Goal: Task Accomplishment & Management: Manage account settings

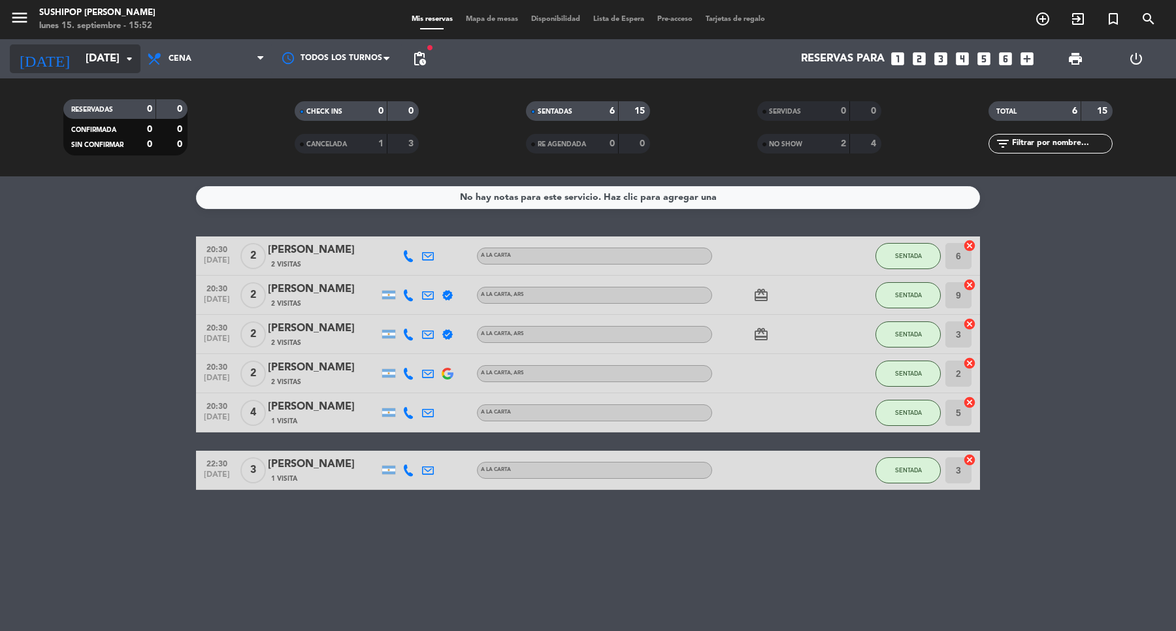
click at [131, 64] on icon "arrow_drop_down" at bounding box center [130, 59] width 16 height 16
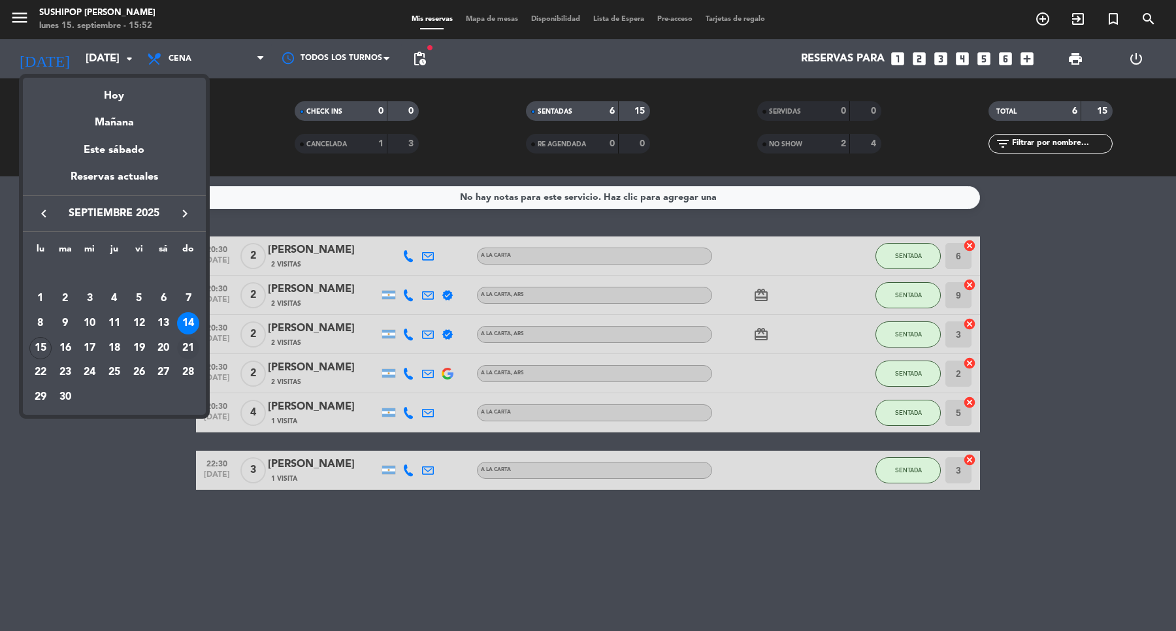
click at [184, 344] on div "21" at bounding box center [188, 348] width 22 height 22
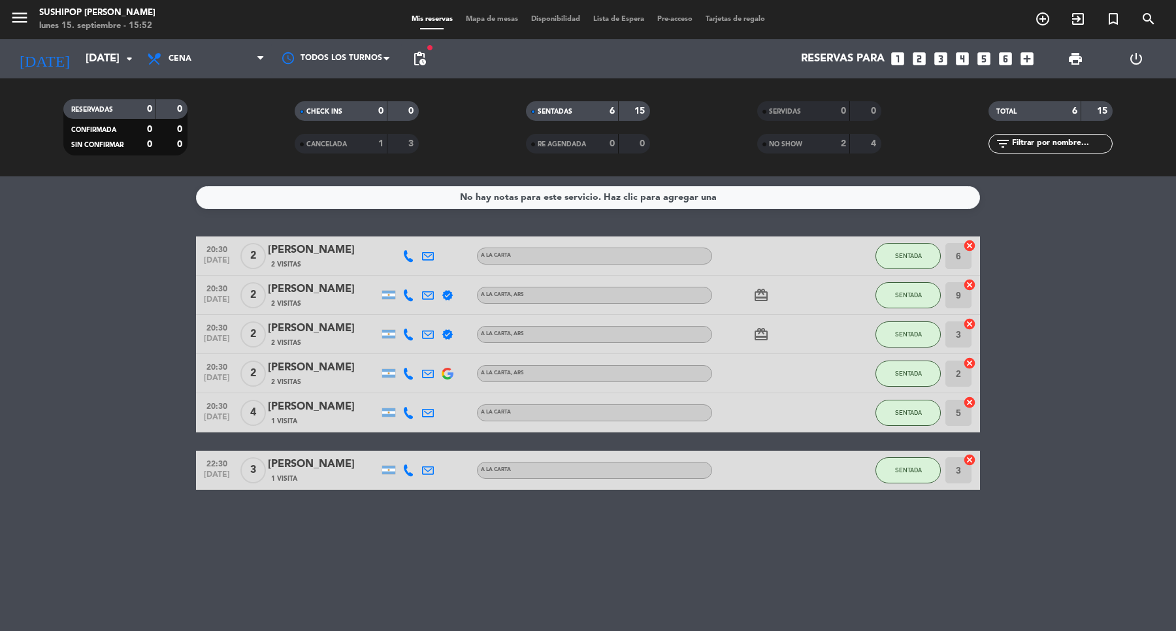
type input "[DATE]"
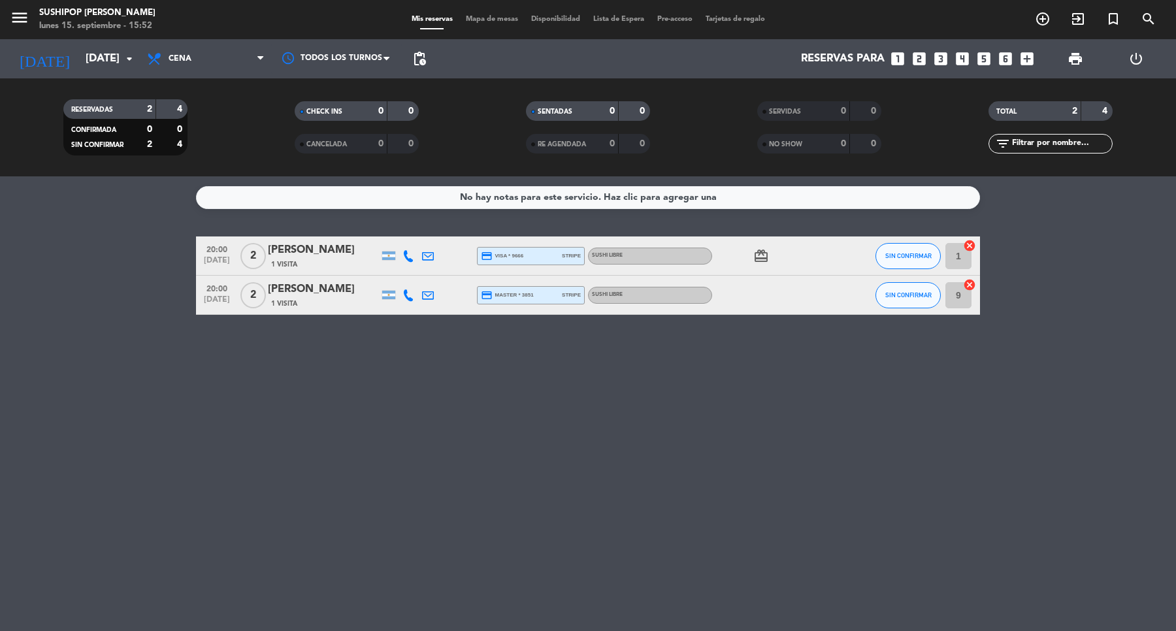
click at [918, 57] on icon "looks_two" at bounding box center [919, 58] width 17 height 17
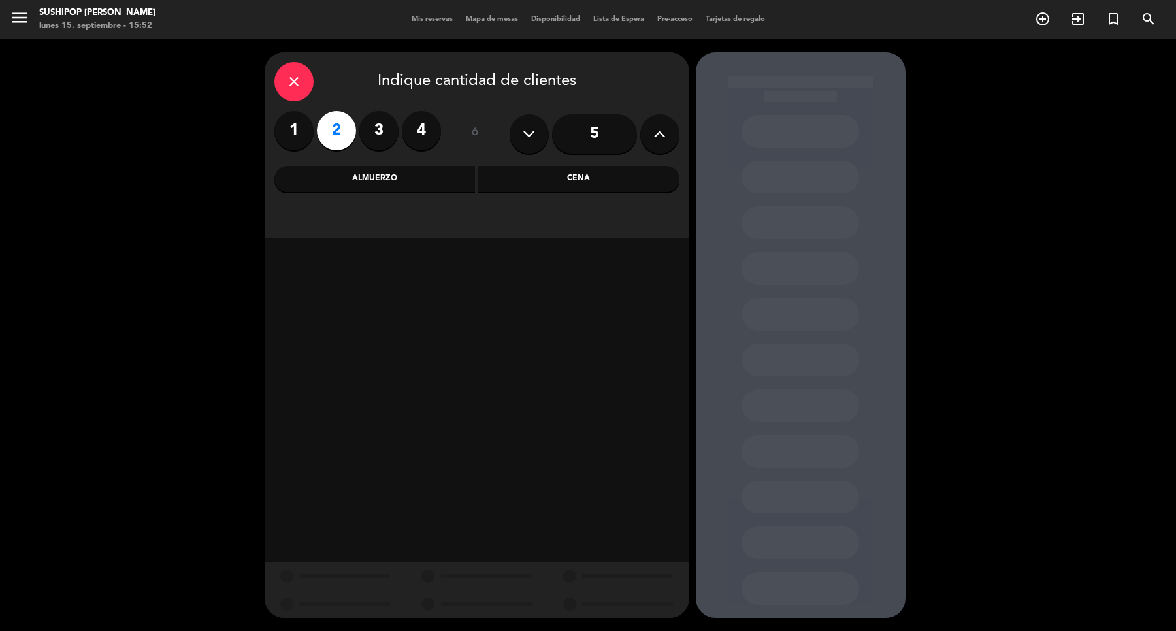
click at [604, 177] on div "Cena" at bounding box center [578, 179] width 201 height 26
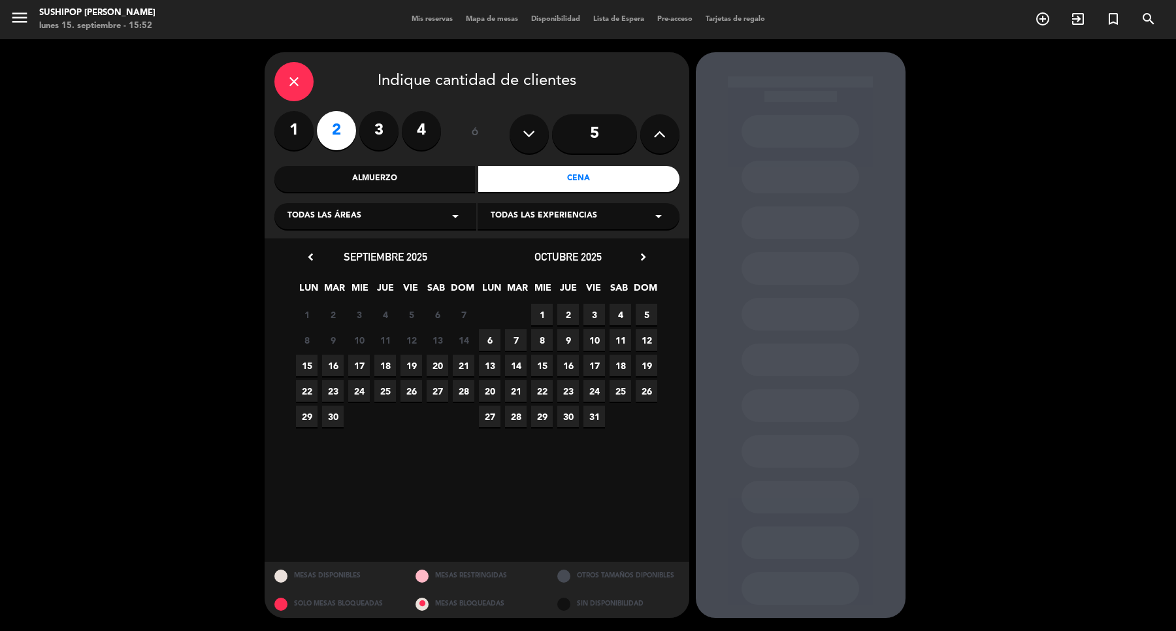
click at [592, 217] on span "Todas las experiencias" at bounding box center [544, 216] width 106 height 13
click at [517, 269] on div "SUSHI LIBRE" at bounding box center [579, 267] width 176 height 13
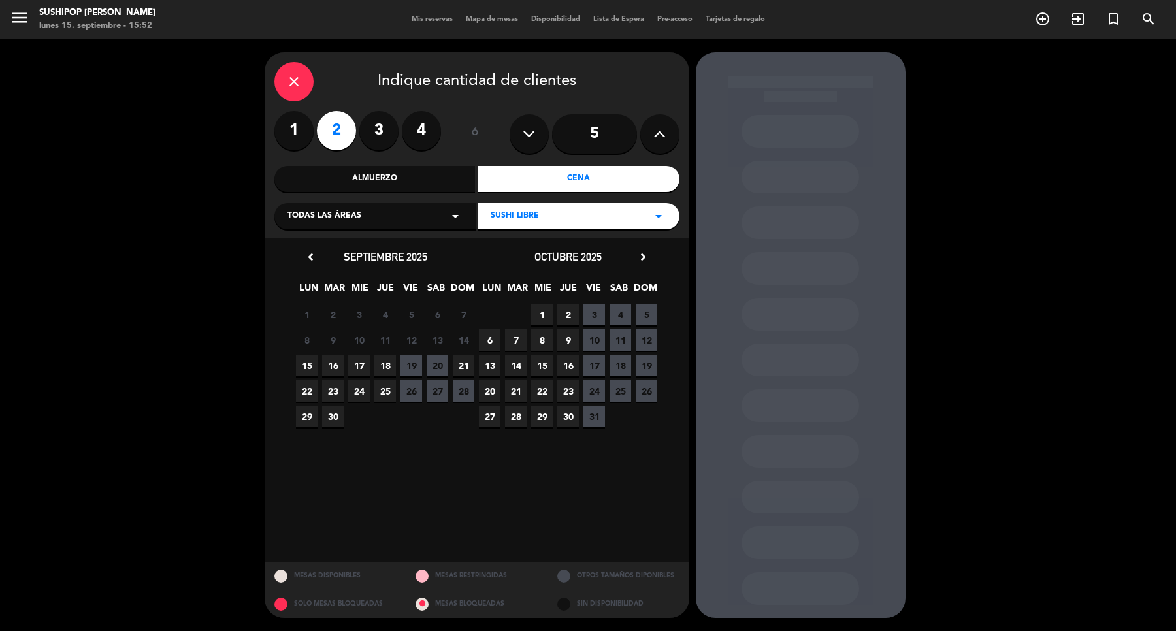
click at [455, 359] on span "21" at bounding box center [464, 366] width 22 height 22
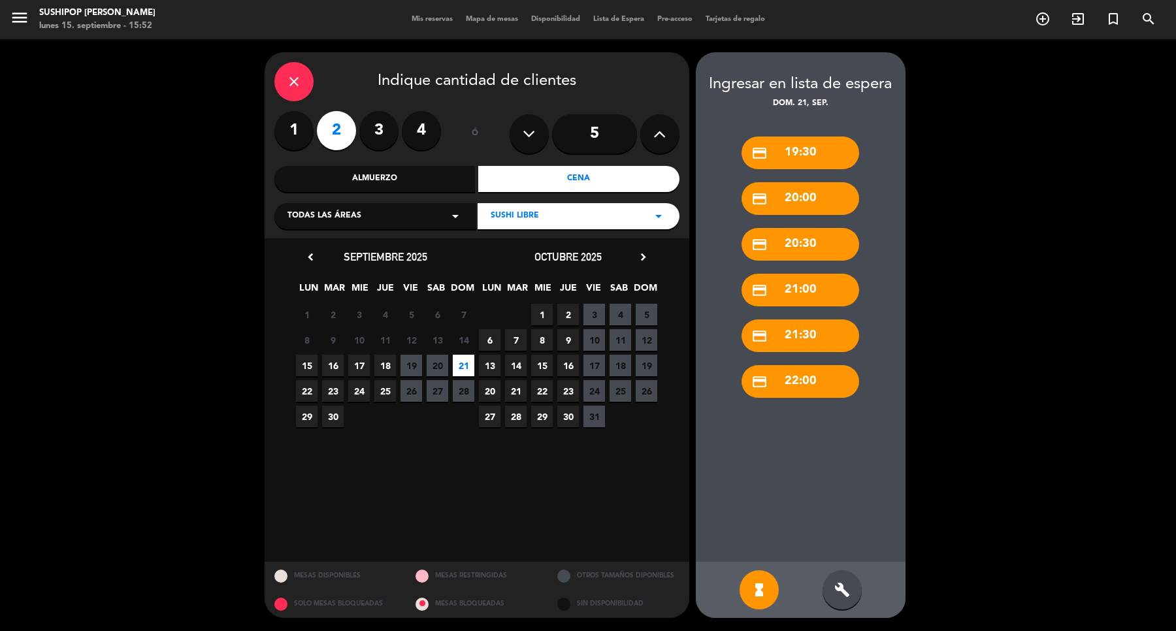
click at [464, 366] on span "21" at bounding box center [464, 366] width 22 height 22
click at [294, 80] on icon "close" at bounding box center [294, 82] width 16 height 16
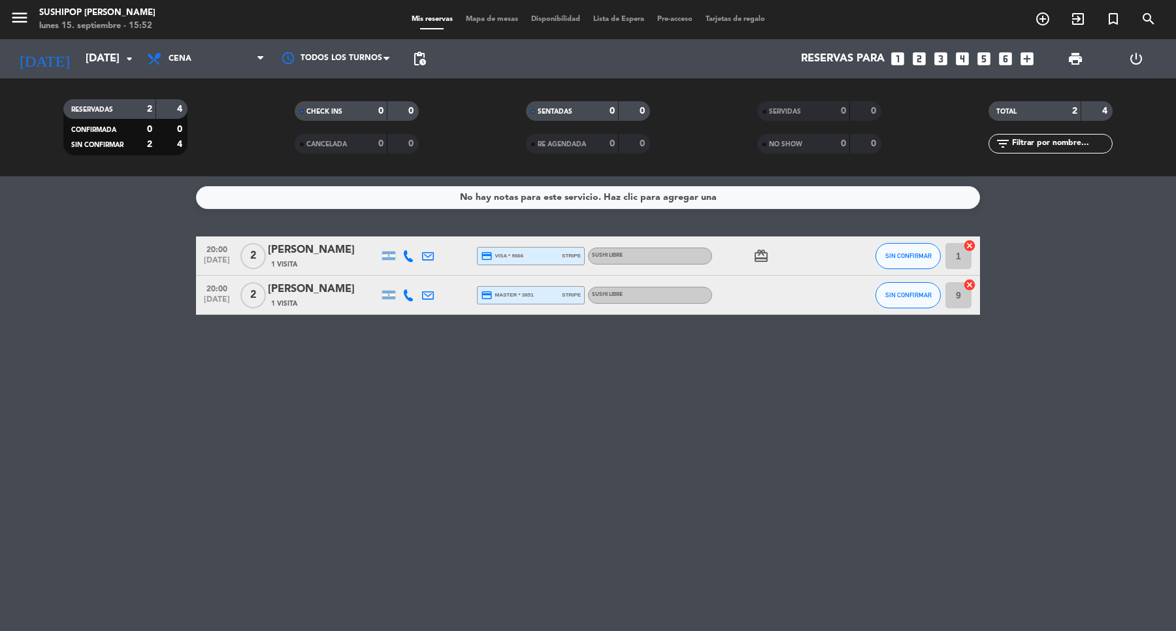
click at [916, 66] on icon "looks_two" at bounding box center [919, 58] width 17 height 17
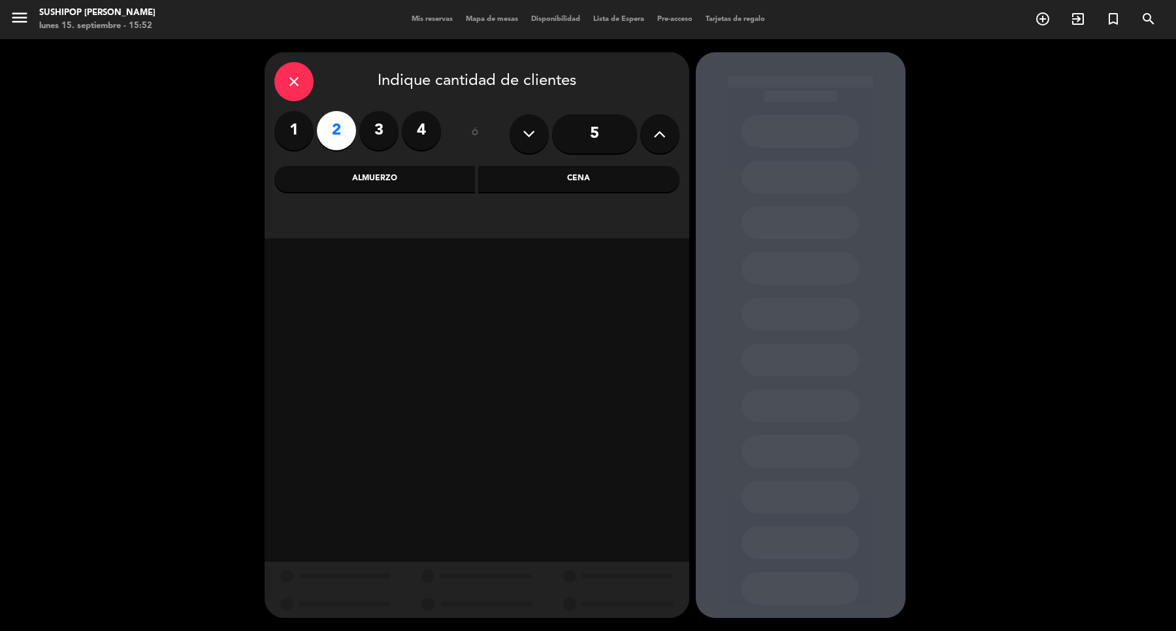
click at [570, 172] on div "Cena" at bounding box center [578, 179] width 201 height 26
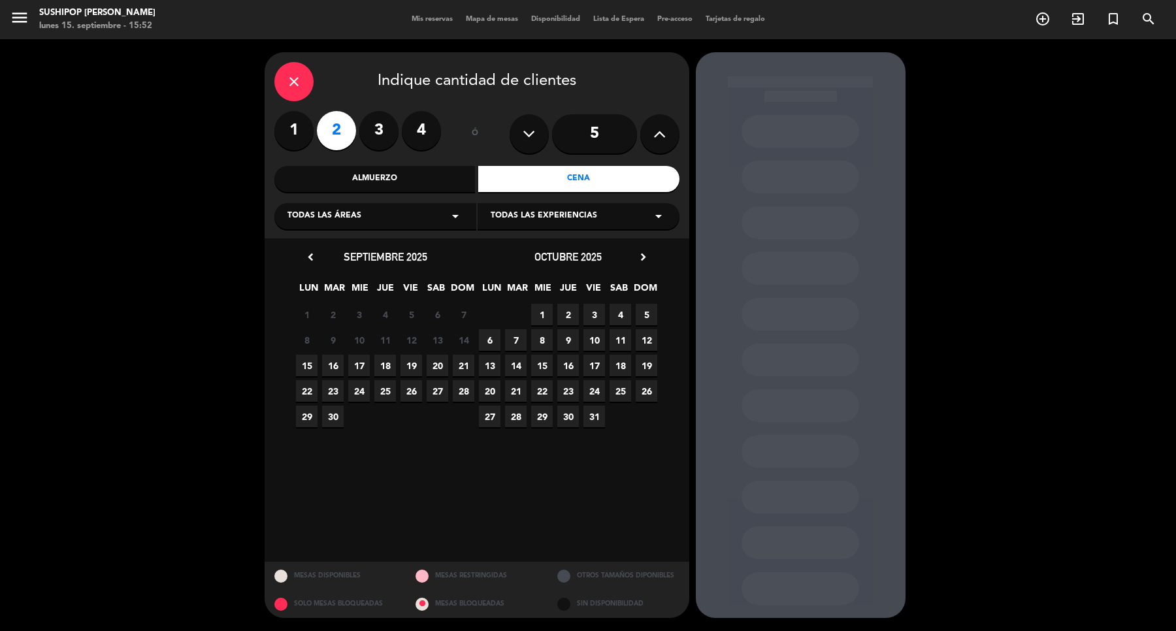
click at [579, 219] on span "Todas las experiencias" at bounding box center [544, 216] width 106 height 13
click at [508, 269] on div "SUSHI LIBRE" at bounding box center [579, 267] width 176 height 13
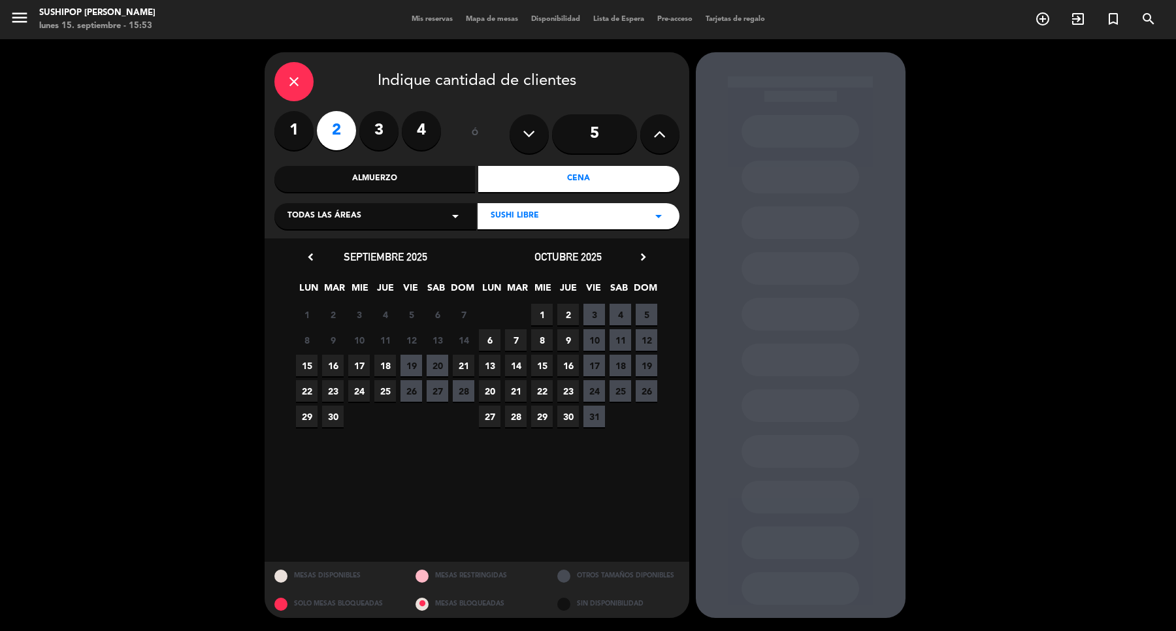
click at [468, 356] on span "21" at bounding box center [464, 366] width 22 height 22
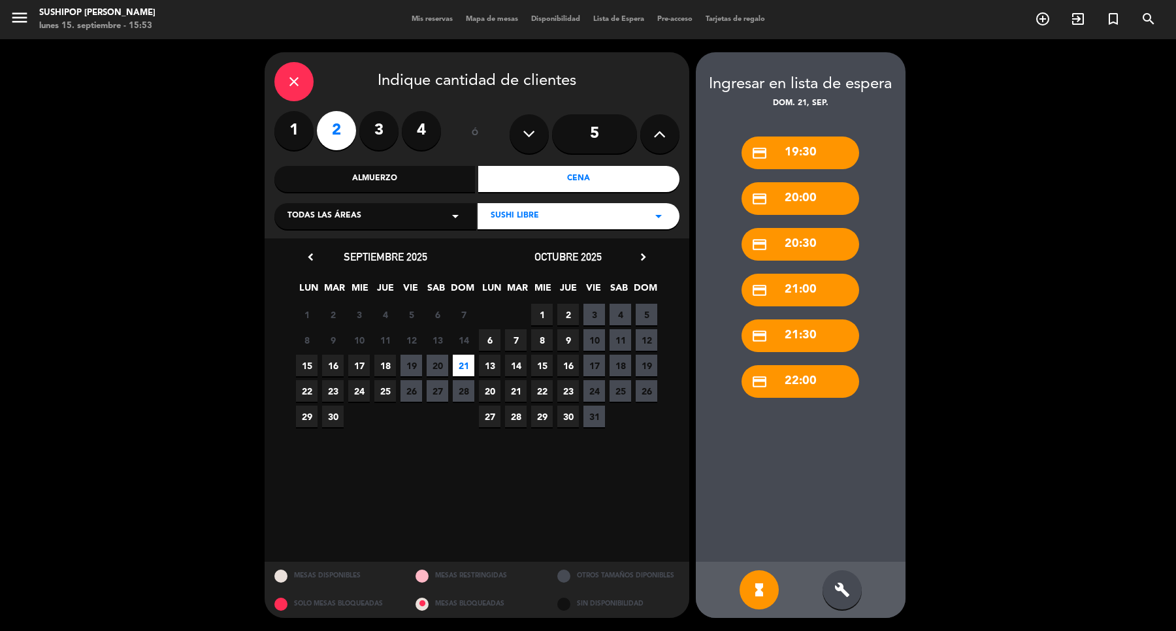
click at [549, 14] on div "Mis reservas Mapa de mesas Disponibilidad Lista de Espera Pre-acceso Tarjetas d…" at bounding box center [588, 20] width 366 height 12
click at [304, 92] on div "close" at bounding box center [293, 81] width 39 height 39
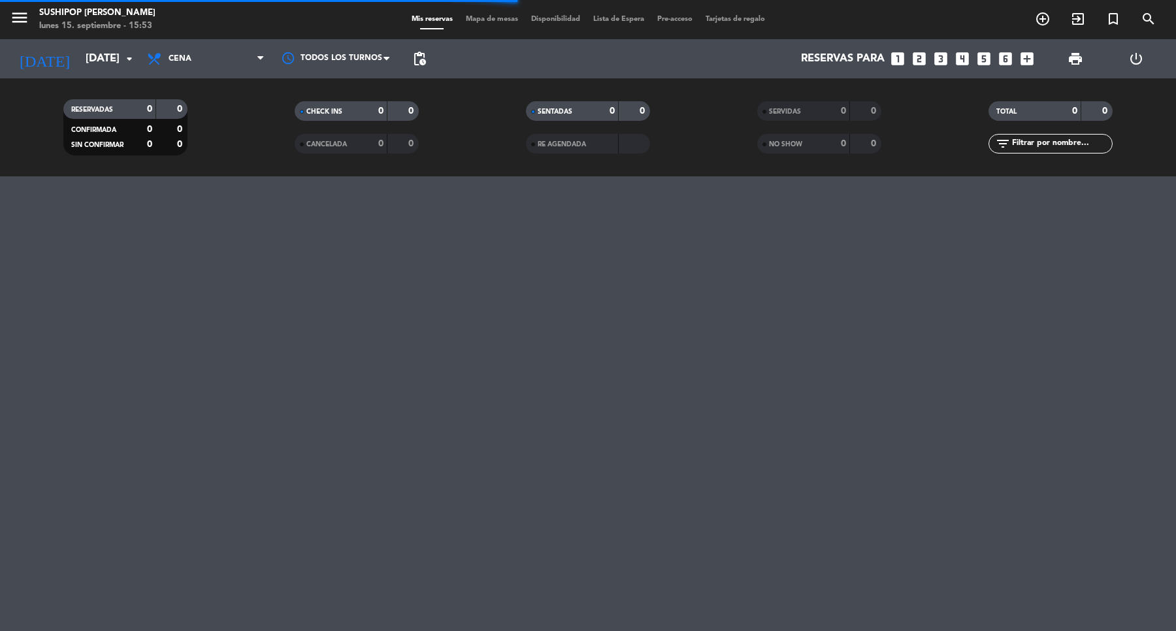
click at [559, 25] on div "Mis reservas Mapa de mesas Disponibilidad Lista de Espera Pre-acceso Tarjetas d…" at bounding box center [588, 20] width 366 height 12
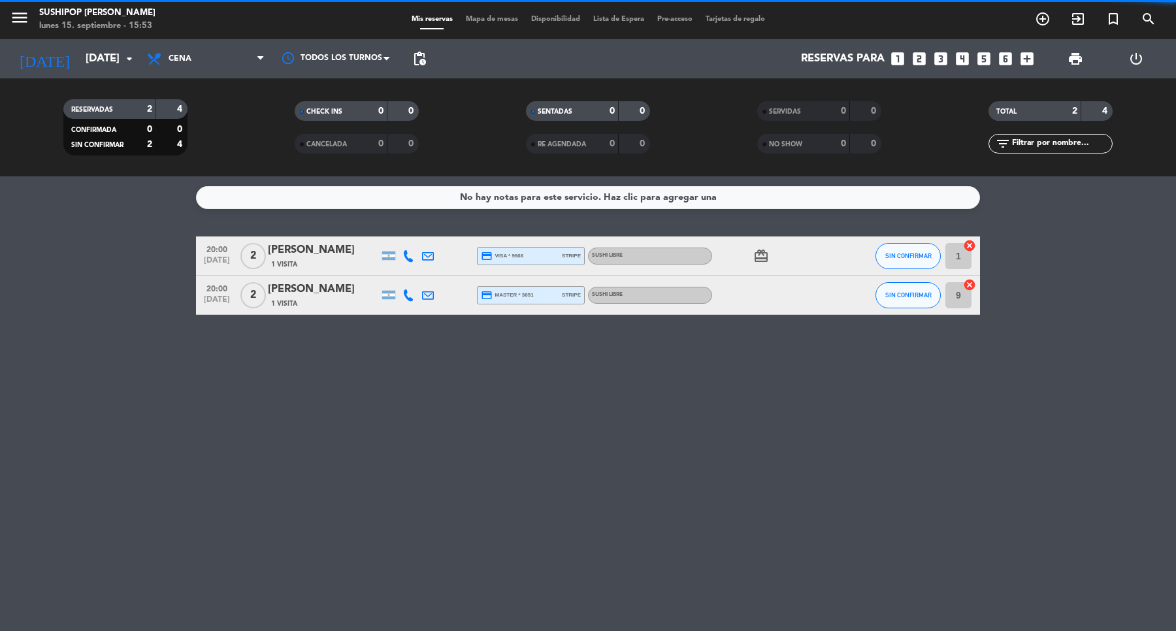
click at [562, 14] on div "Mis reservas Mapa de mesas Disponibilidad Lista de Espera Pre-acceso Tarjetas d…" at bounding box center [588, 20] width 366 height 12
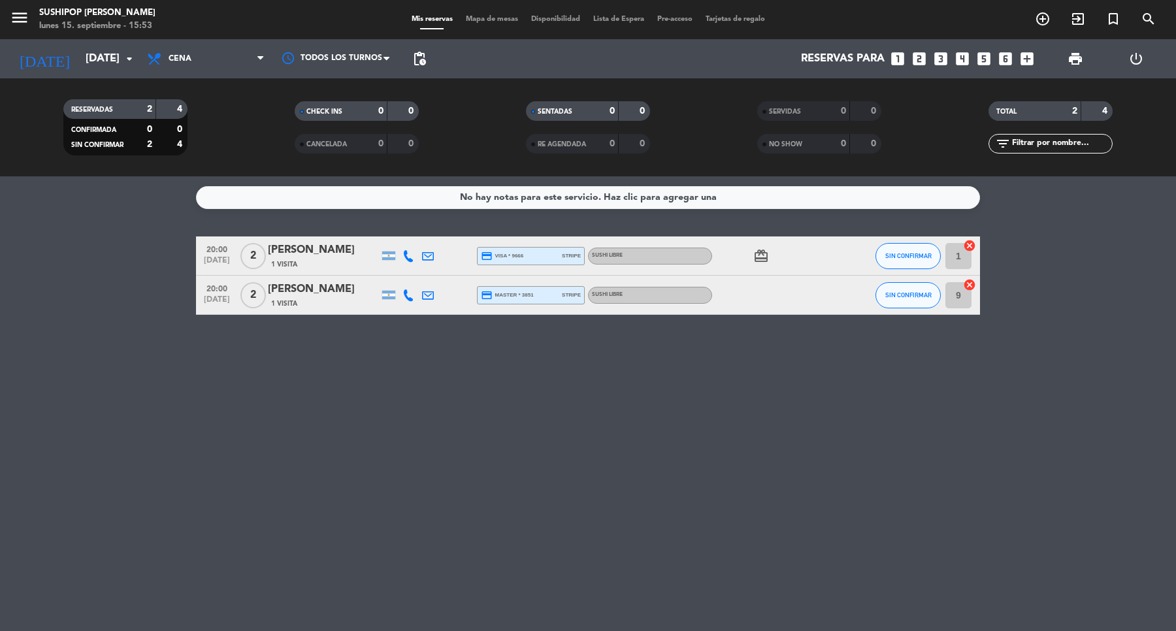
click at [566, 20] on span "Disponibilidad" at bounding box center [556, 19] width 62 height 7
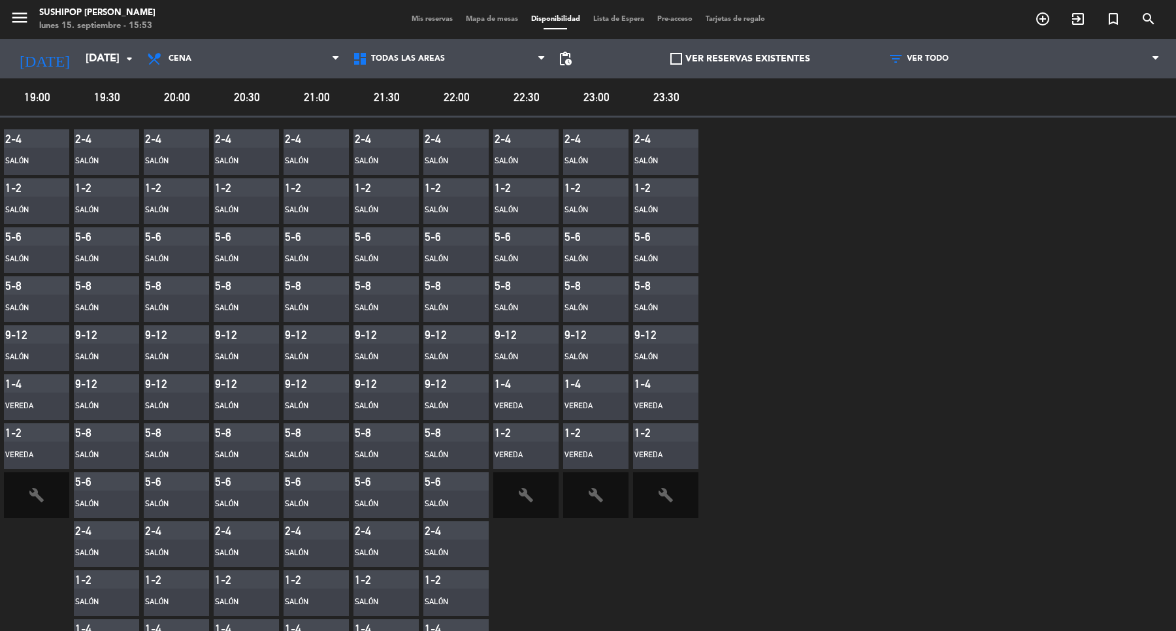
click at [433, 24] on div "Mis reservas Mapa de mesas Disponibilidad Lista de Espera Pre-acceso Tarjetas d…" at bounding box center [588, 20] width 366 height 12
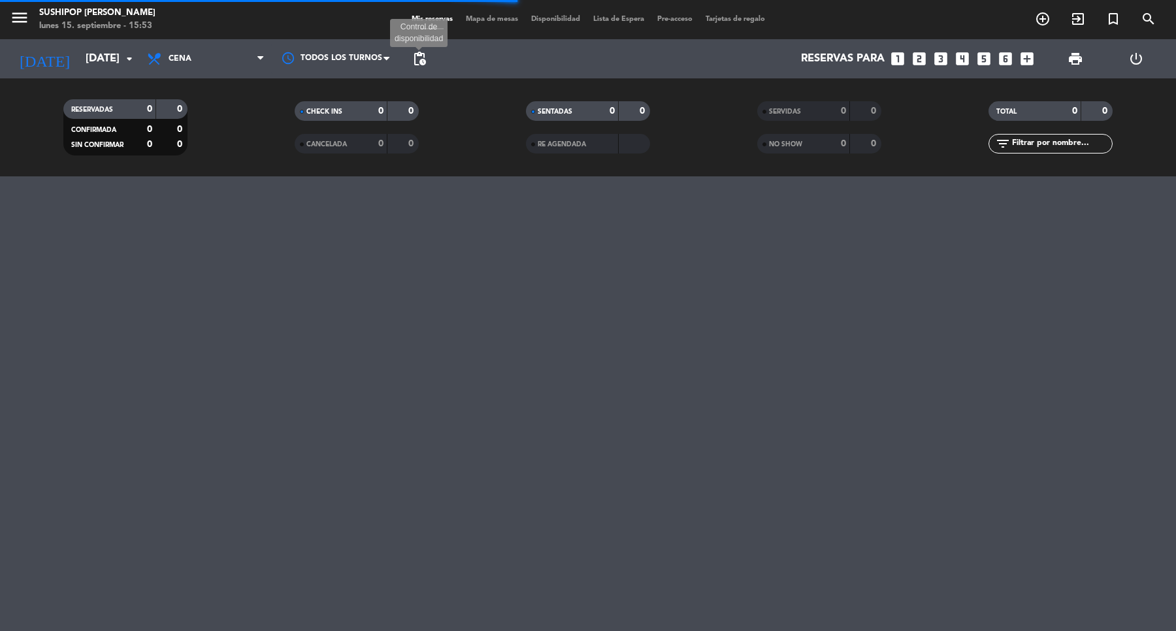
click at [412, 54] on span "pending_actions" at bounding box center [420, 59] width 16 height 16
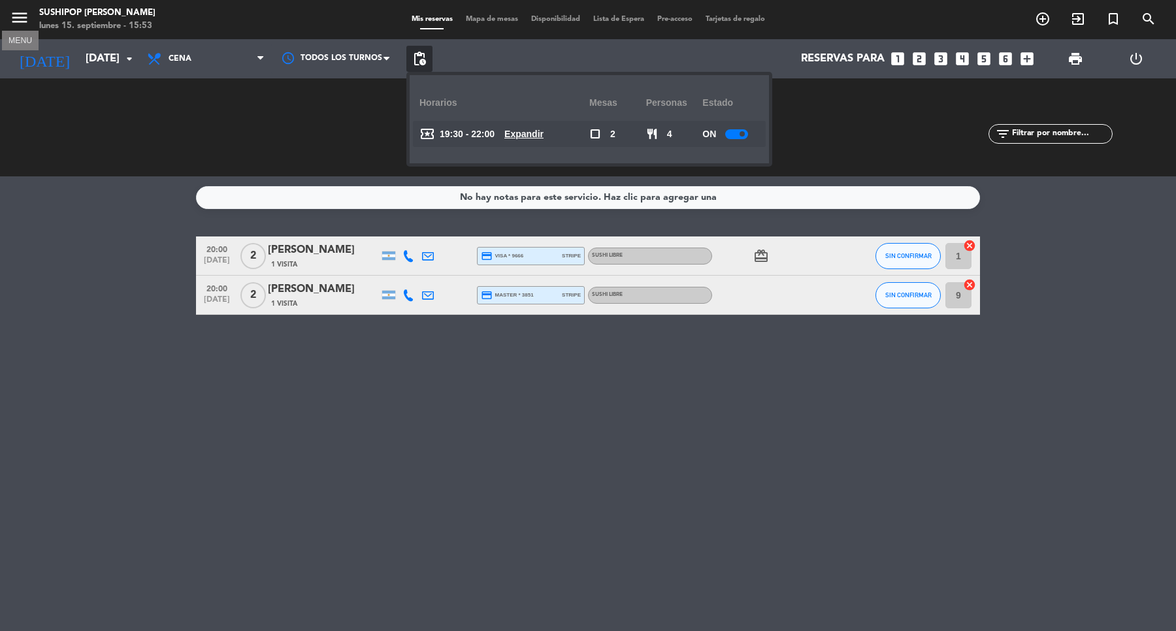
click at [17, 20] on icon "menu" at bounding box center [20, 18] width 20 height 20
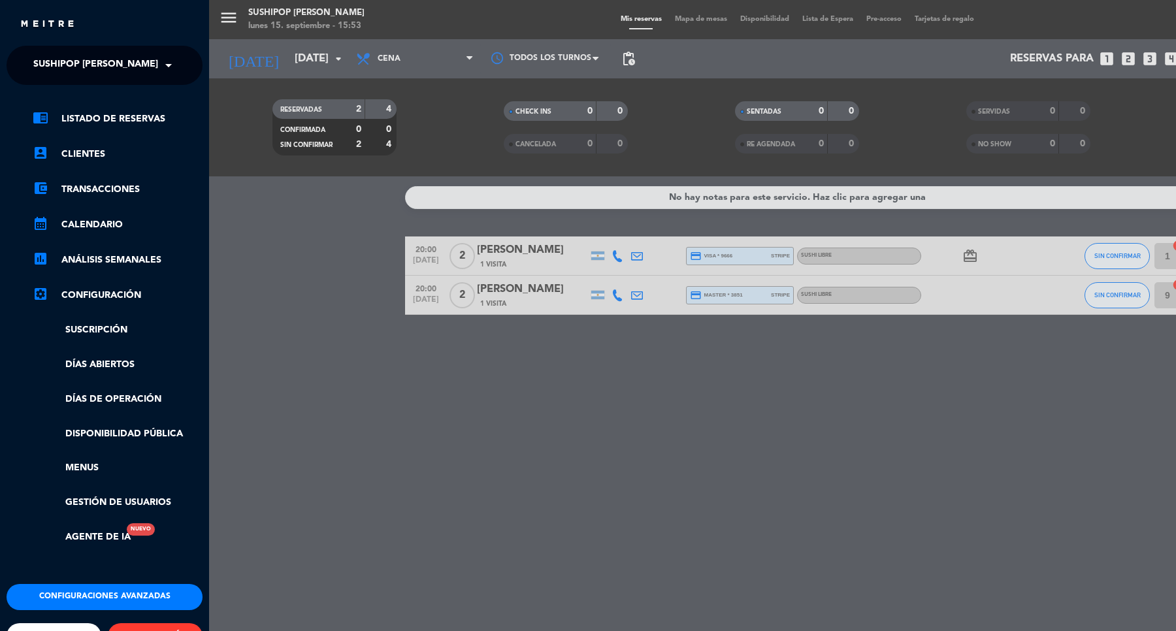
click at [108, 306] on ul "chrome_reader_mode Listado de Reservas account_box Clientes account_balance_wal…" at bounding box center [105, 328] width 196 height 434
click at [110, 298] on link "settings_applications Configuración" at bounding box center [118, 295] width 170 height 16
click at [96, 294] on link "settings_applications Configuración" at bounding box center [118, 295] width 170 height 16
click at [96, 296] on link "settings_applications Configuración" at bounding box center [118, 295] width 170 height 16
click at [115, 327] on link "Suscripción" at bounding box center [118, 330] width 170 height 15
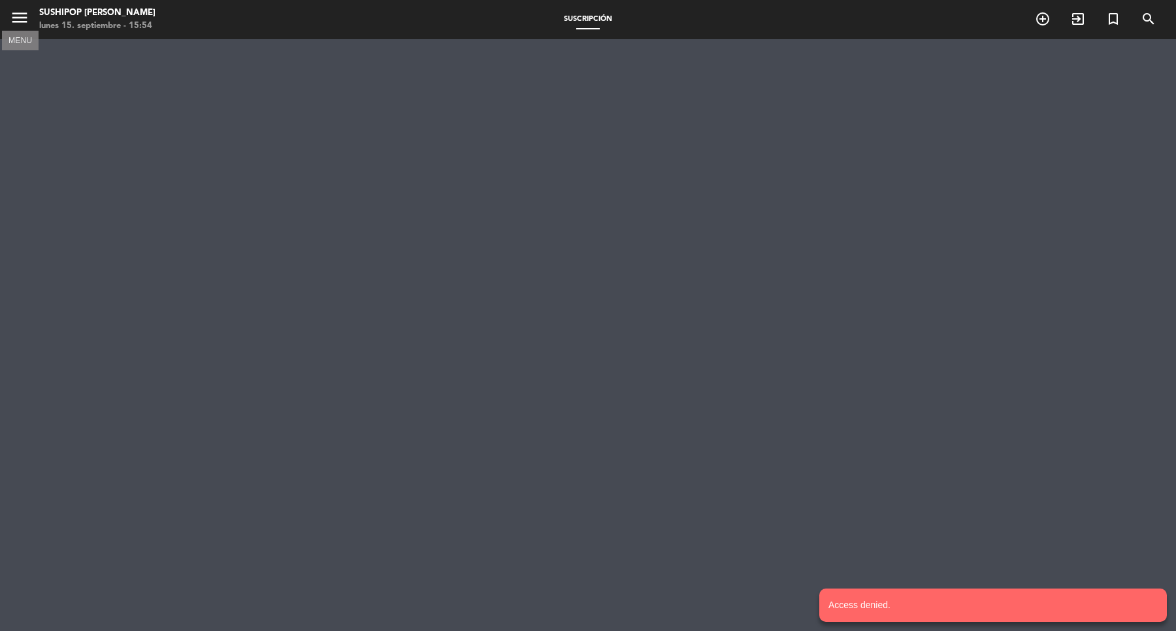
click at [14, 23] on icon "menu" at bounding box center [20, 18] width 20 height 20
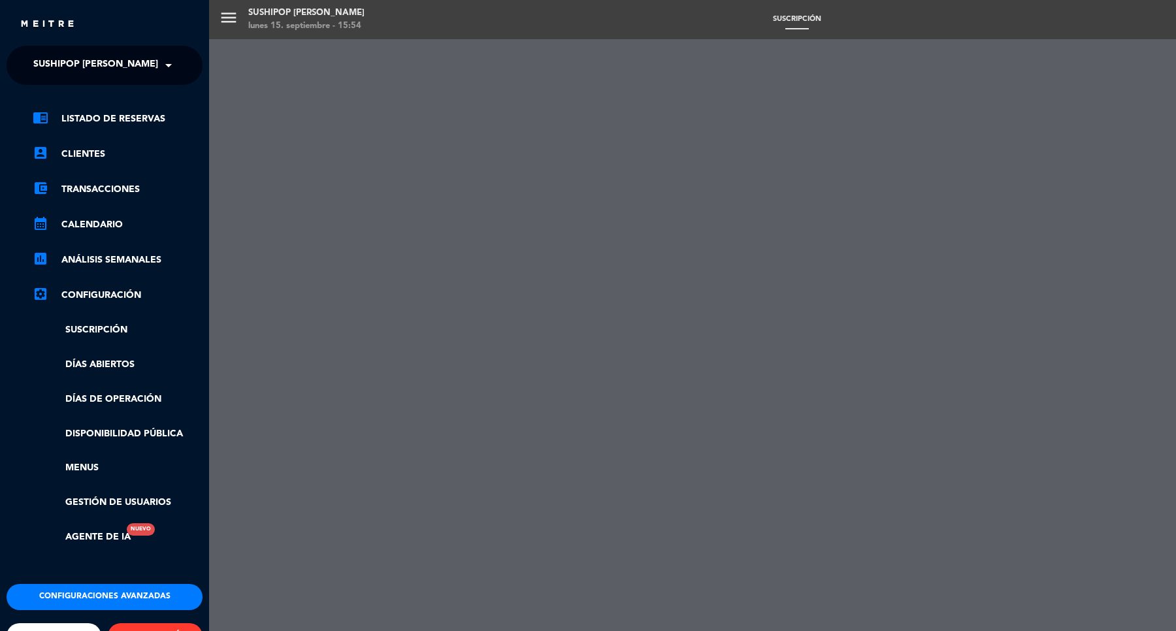
click at [109, 366] on link "Días abiertos" at bounding box center [118, 364] width 170 height 15
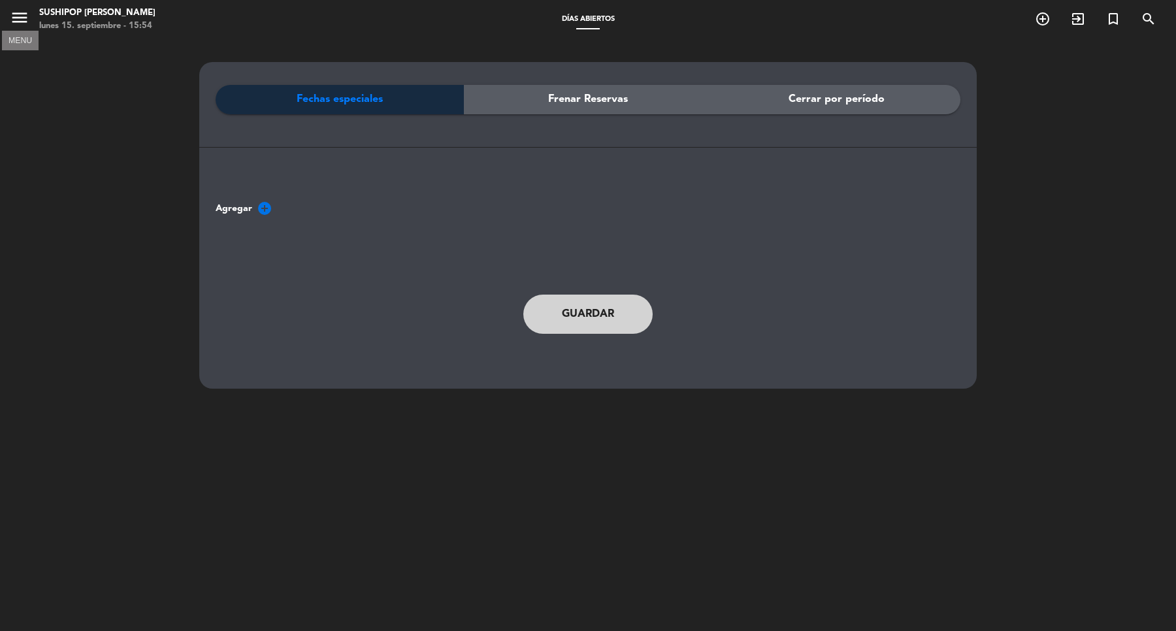
click at [22, 15] on icon "menu" at bounding box center [20, 18] width 20 height 20
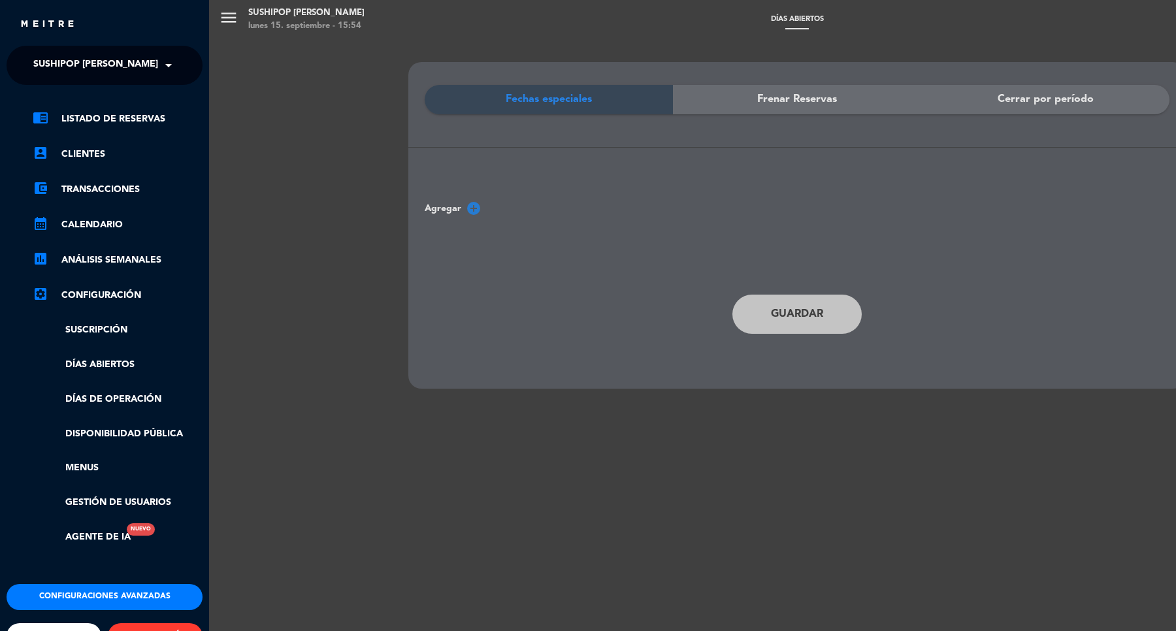
click at [116, 293] on link "settings_applications Configuración" at bounding box center [118, 295] width 170 height 16
click at [99, 293] on link "settings_applications Configuración" at bounding box center [118, 295] width 170 height 16
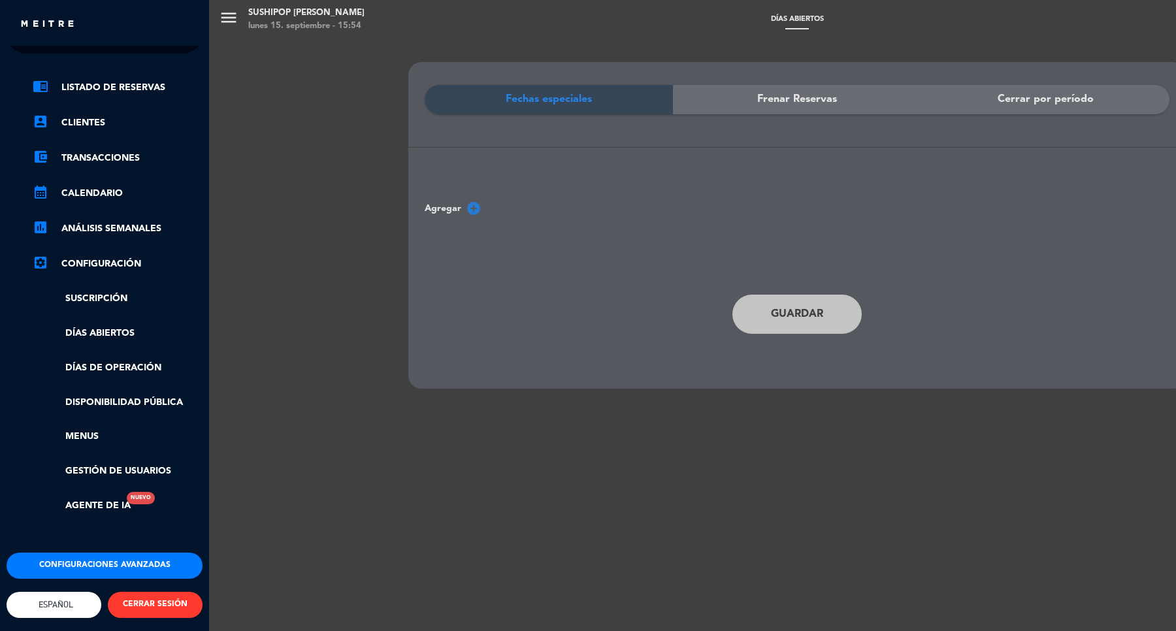
click at [101, 346] on ul "chrome_reader_mode Listado de Reservas account_box Clientes account_balance_wal…" at bounding box center [105, 297] width 196 height 434
click at [95, 370] on ul "chrome_reader_mode Listado de Reservas account_box Clientes account_balance_wal…" at bounding box center [105, 297] width 196 height 434
click at [110, 361] on link "Días de Operación" at bounding box center [118, 368] width 170 height 15
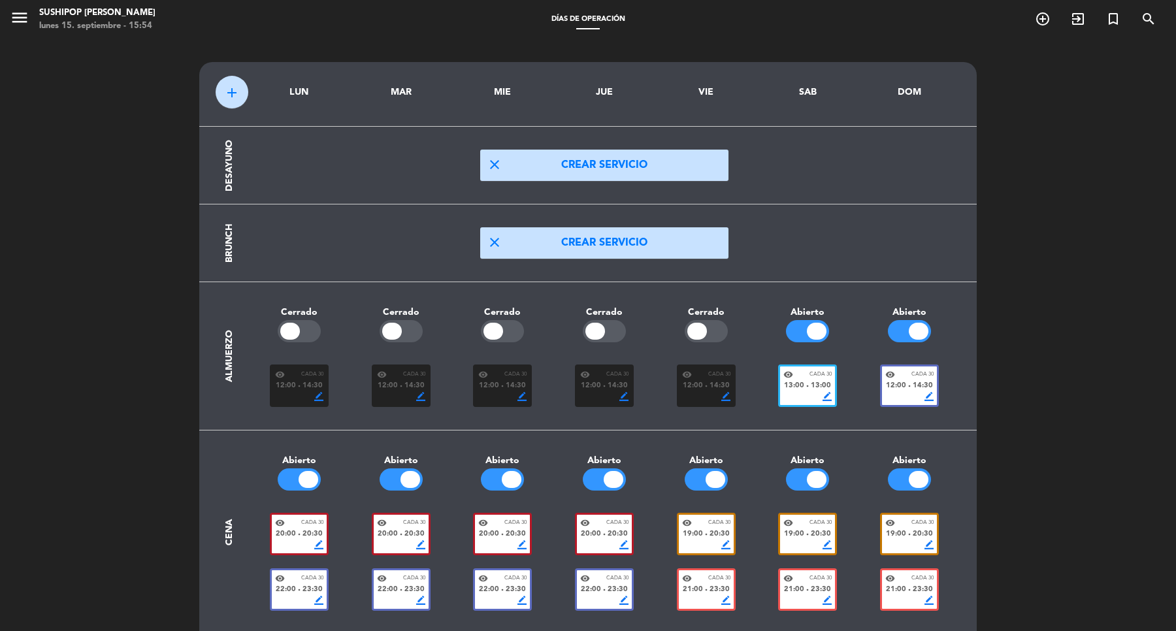
scroll to position [142, 0]
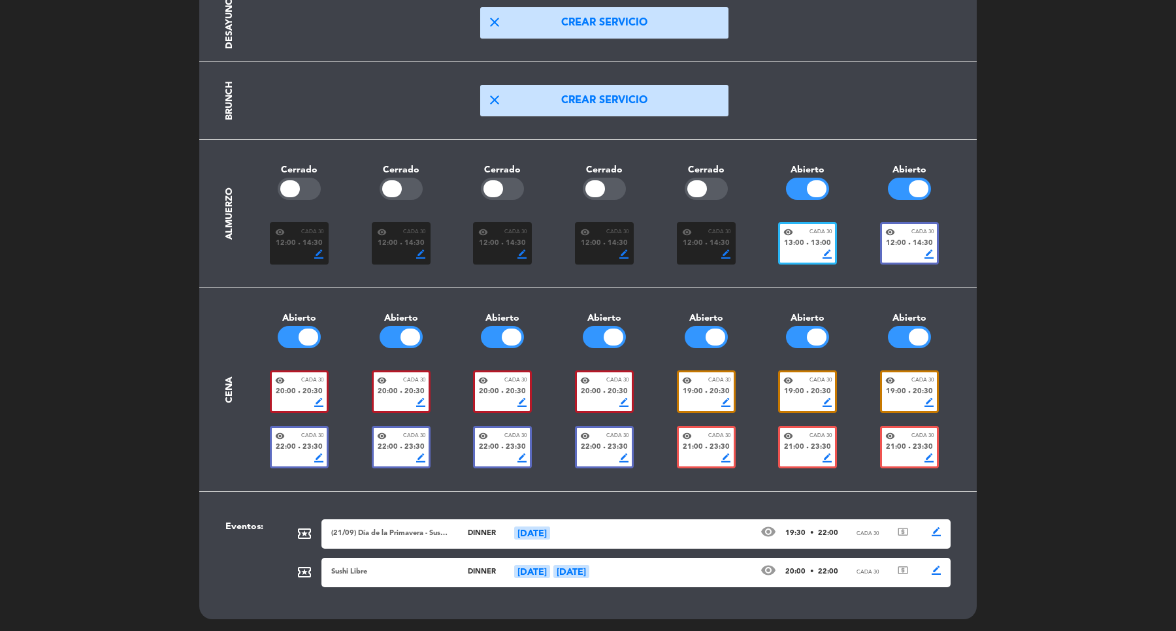
click at [935, 530] on span "border_color" at bounding box center [936, 531] width 9 height 9
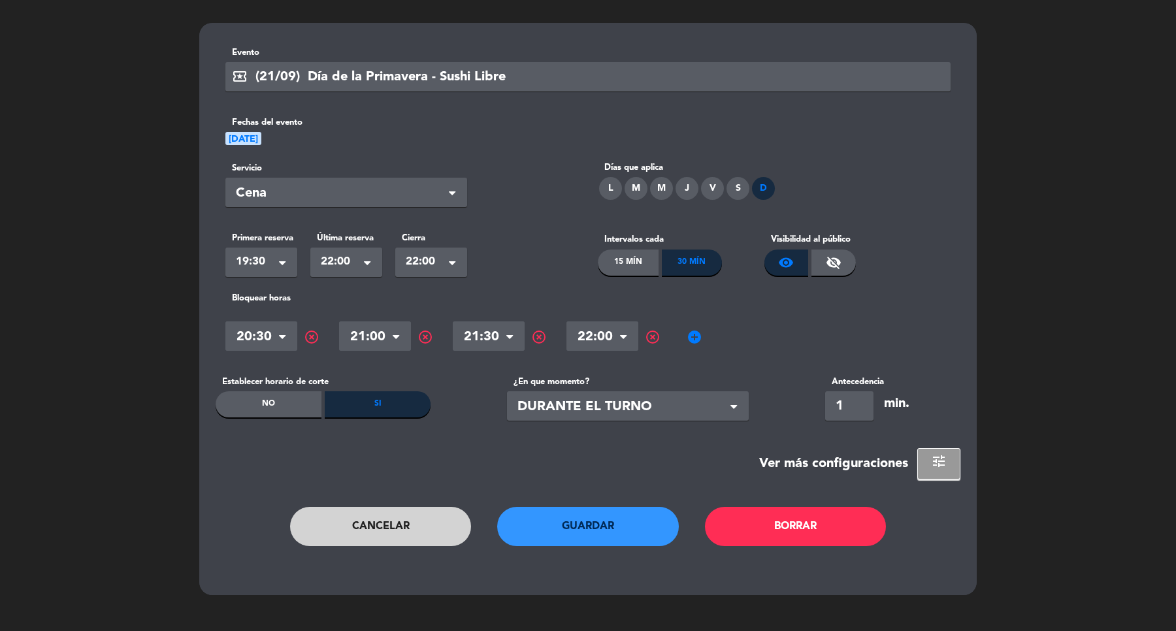
scroll to position [0, 0]
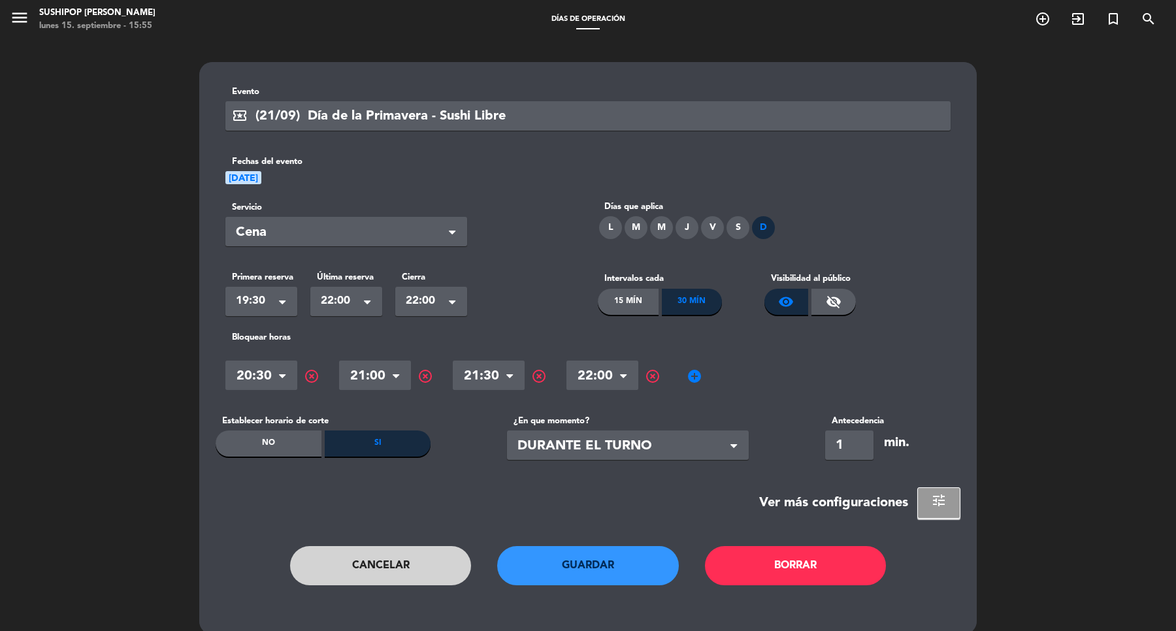
click at [285, 301] on span at bounding box center [285, 301] width 13 height 13
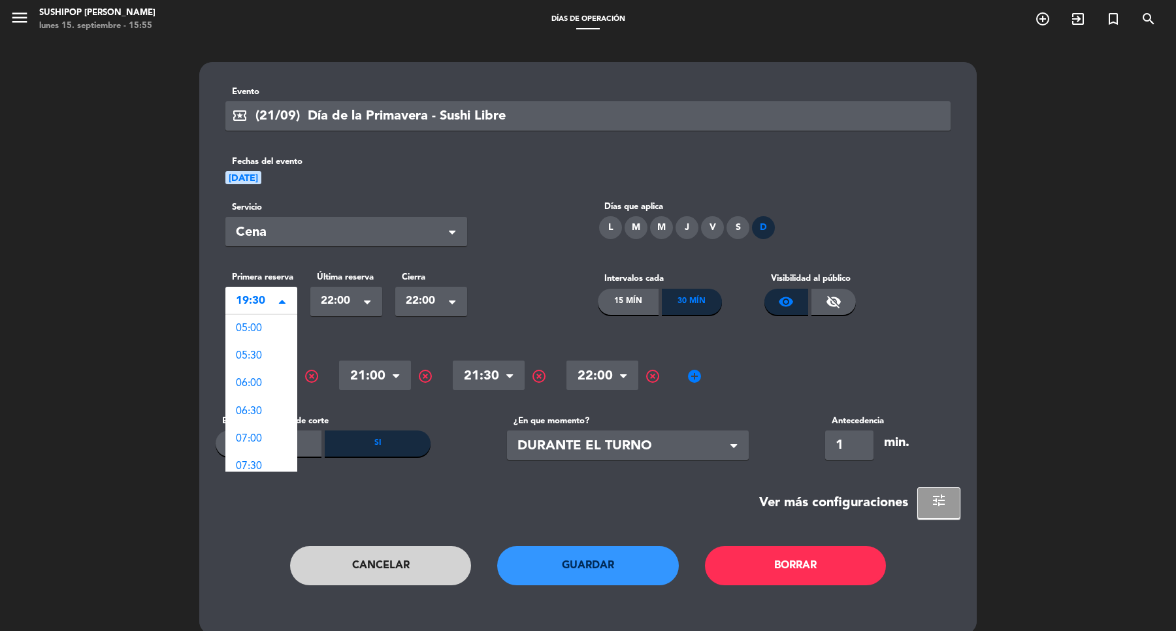
scroll to position [798, 0]
click at [265, 353] on div "20:00" at bounding box center [261, 355] width 72 height 27
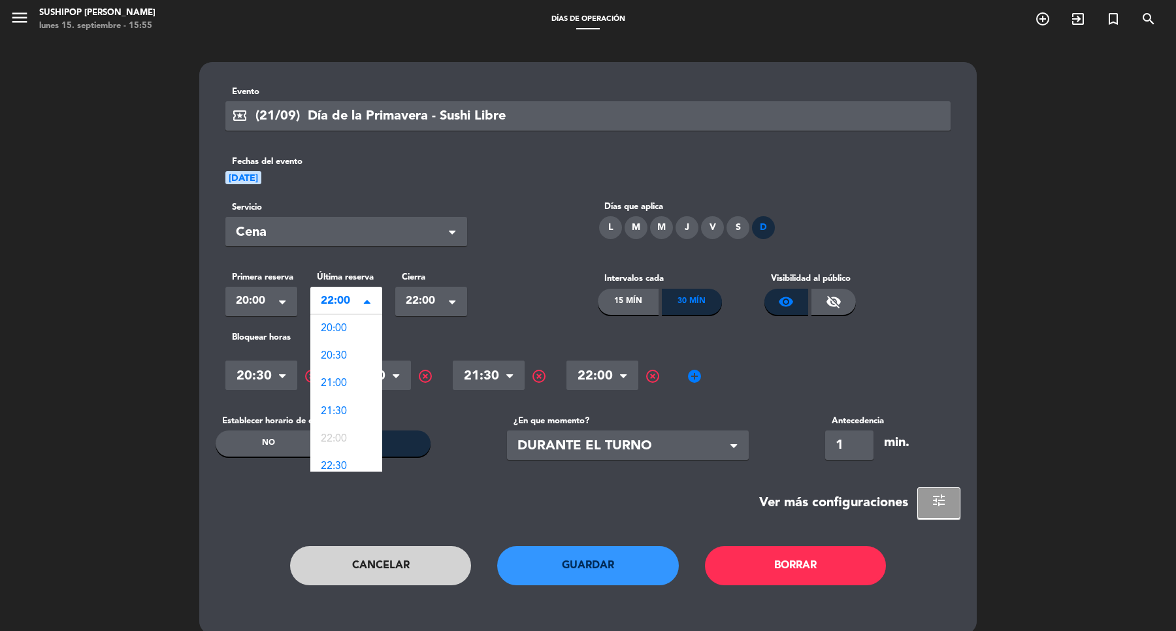
click at [367, 299] on span at bounding box center [367, 302] width 7 height 9
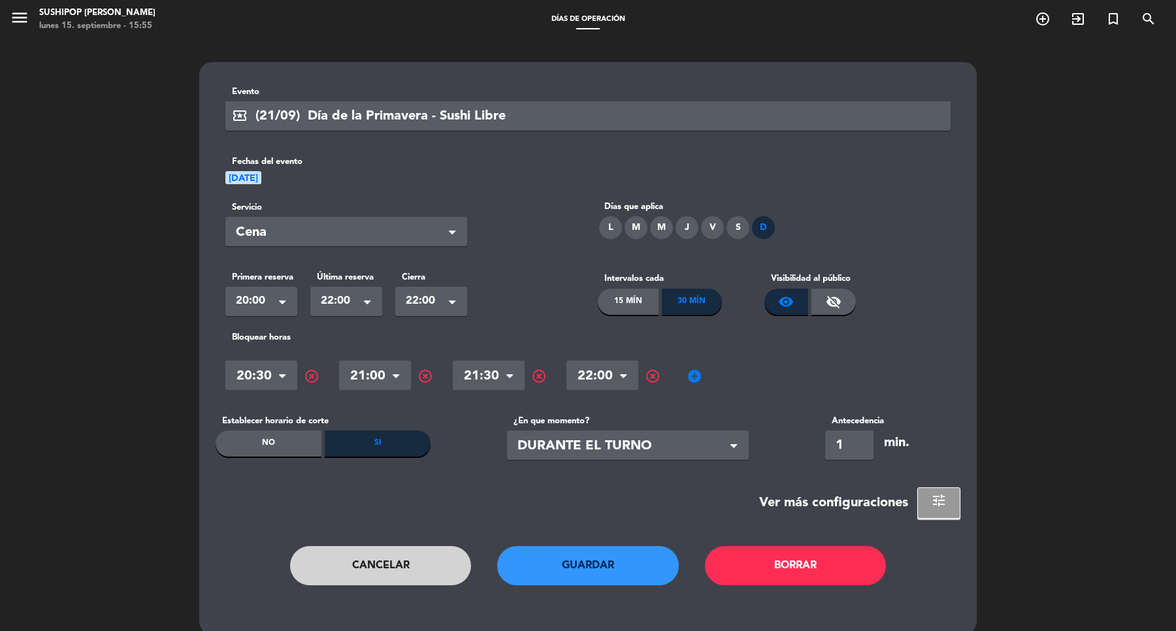
click at [331, 296] on span "22:00" at bounding box center [341, 301] width 41 height 18
click at [649, 374] on span "highlight_off" at bounding box center [653, 376] width 16 height 16
click at [585, 378] on span "add_circle" at bounding box center [581, 376] width 16 height 16
click at [621, 377] on span at bounding box center [626, 375] width 13 height 13
click at [592, 407] on span "20:00" at bounding box center [590, 402] width 26 height 10
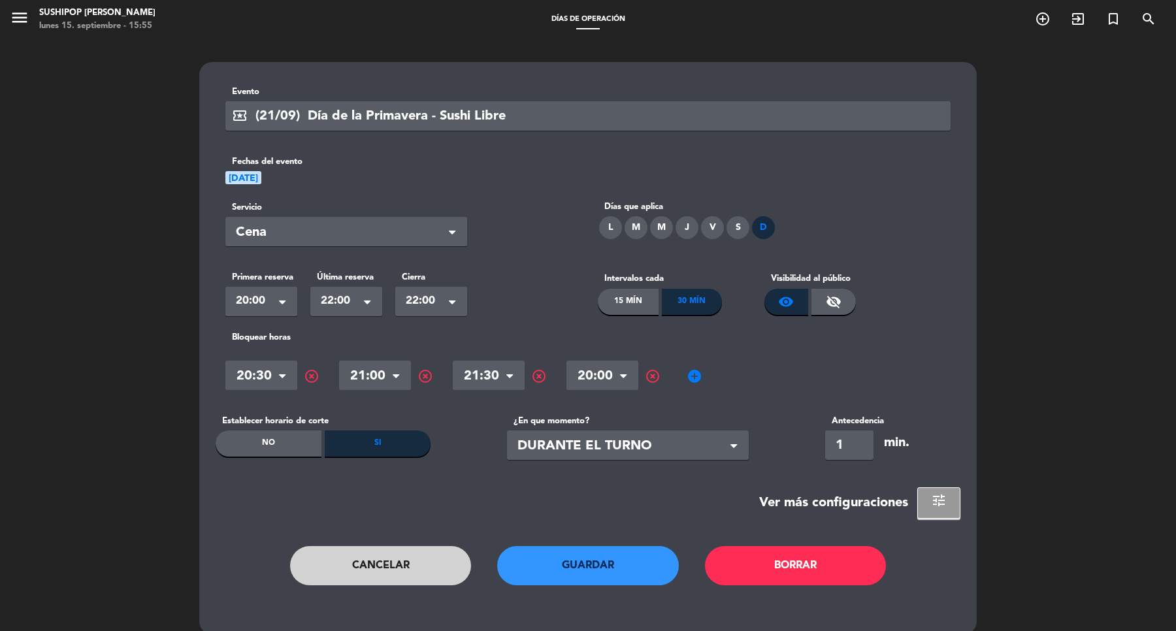
click at [637, 380] on input "text" at bounding box center [602, 377] width 72 height 23
click at [591, 374] on input "text" at bounding box center [602, 377] width 72 height 23
click at [624, 376] on span at bounding box center [626, 375] width 13 height 13
click at [622, 376] on span at bounding box center [626, 375] width 13 height 13
click at [612, 380] on input "text" at bounding box center [602, 377] width 72 height 23
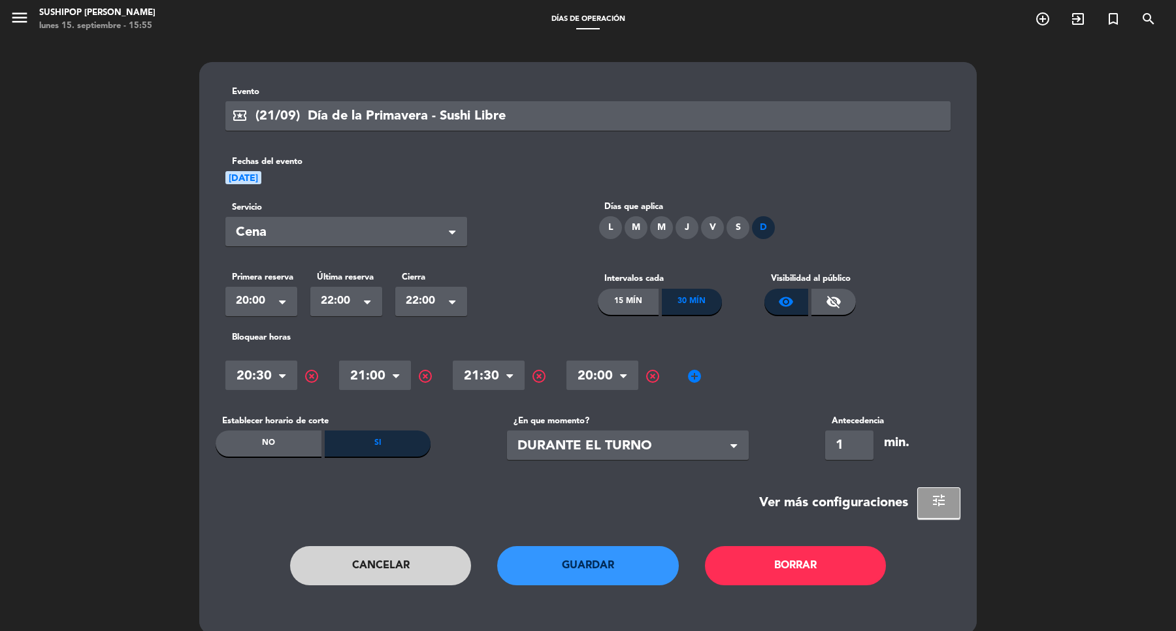
click at [671, 425] on label "¿En que momento?" at bounding box center [628, 421] width 242 height 14
click at [591, 376] on input "text" at bounding box center [602, 377] width 72 height 23
type input "199"
click at [586, 380] on input "199" at bounding box center [602, 377] width 72 height 23
click at [674, 402] on section "local_activity Evento (21/09) Día de la Primavera - Sushi Libre Fechas del even…" at bounding box center [588, 302] width 745 height 434
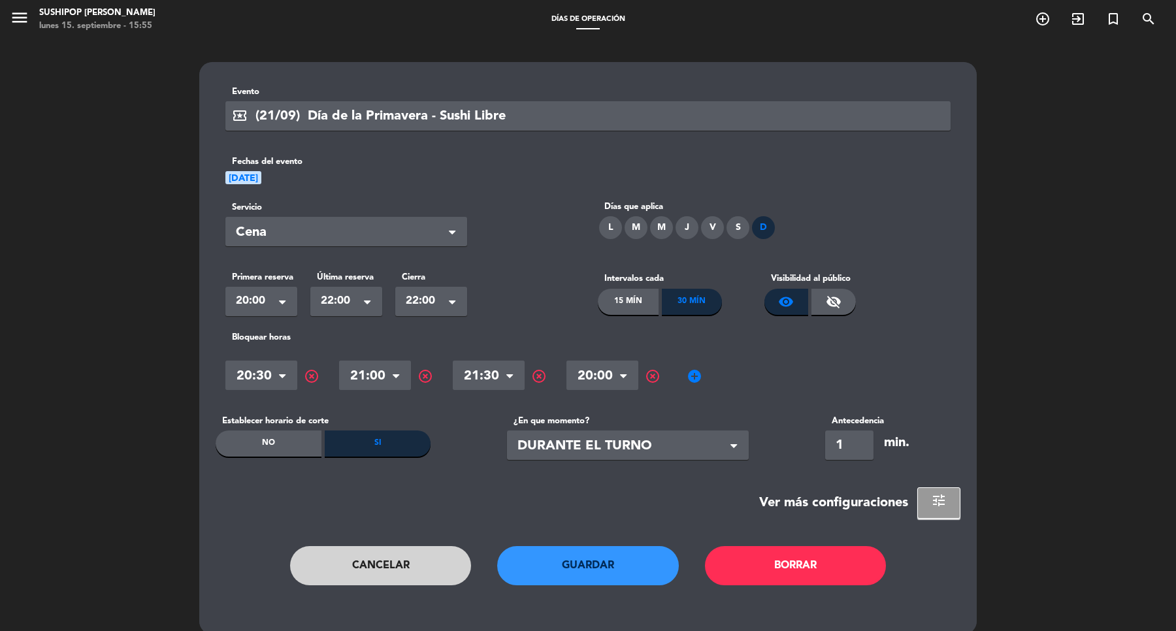
click at [696, 378] on span "add_circle" at bounding box center [695, 376] width 16 height 16
click at [736, 372] on span at bounding box center [740, 375] width 13 height 13
click at [283, 377] on span at bounding box center [285, 375] width 13 height 13
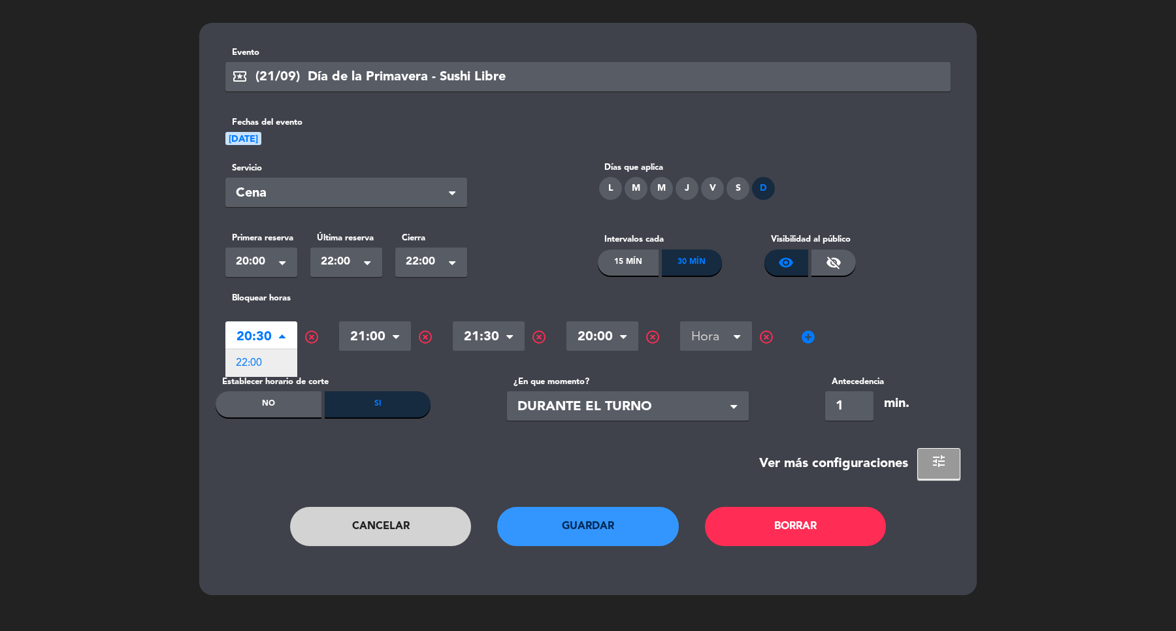
scroll to position [0, 0]
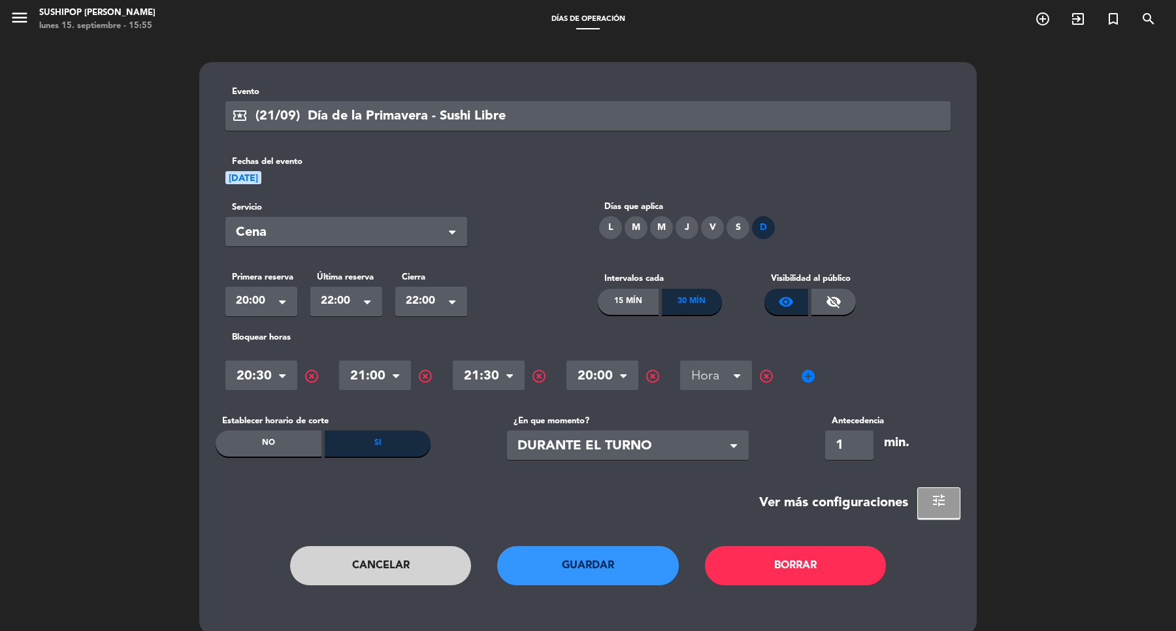
click at [347, 336] on label "Bloquear horas" at bounding box center [587, 338] width 725 height 14
click at [738, 373] on span at bounding box center [740, 375] width 13 height 13
click at [700, 371] on input "text" at bounding box center [716, 377] width 72 height 23
click at [734, 376] on span at bounding box center [740, 375] width 13 height 13
click at [735, 373] on span at bounding box center [740, 375] width 13 height 13
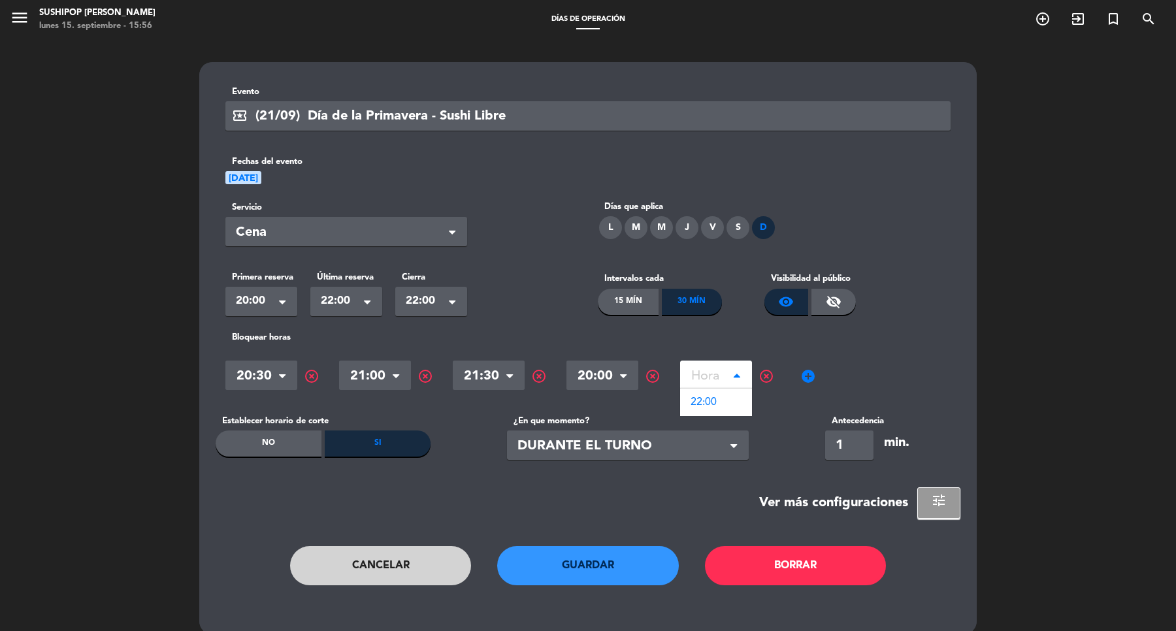
click at [854, 358] on div "Hora × 20:30 × highlight_off Hora × 21:00 × highlight_off Hora × 21:30 × highli…" at bounding box center [587, 375] width 725 height 39
click at [578, 560] on button "Guardar" at bounding box center [588, 565] width 182 height 39
